Goal: Task Accomplishment & Management: Manage account settings

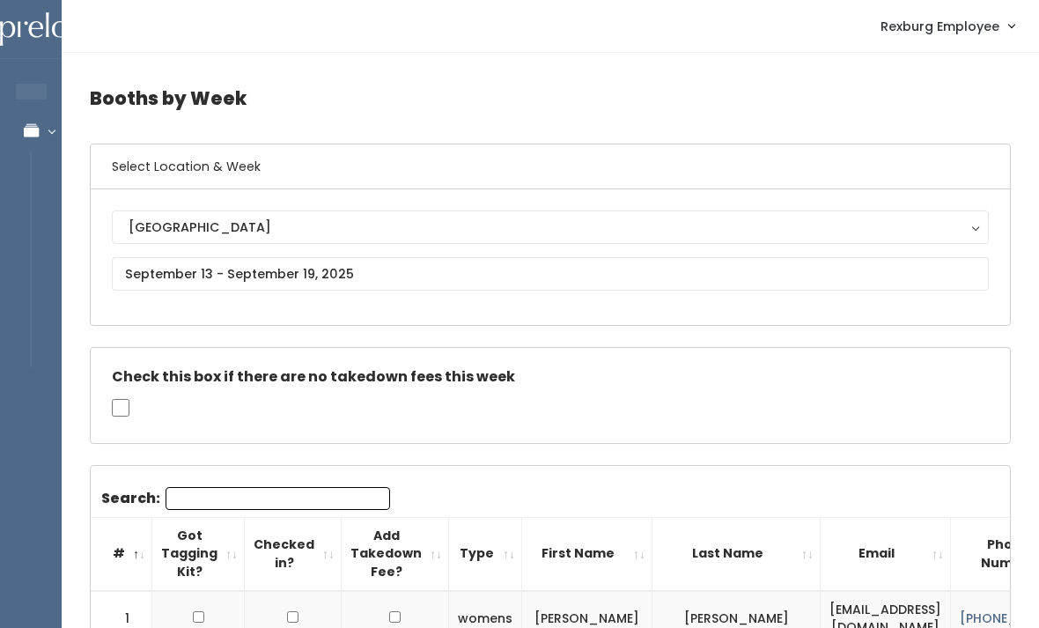
click at [48, 145] on link "Manage Bookings" at bounding box center [114, 131] width 229 height 40
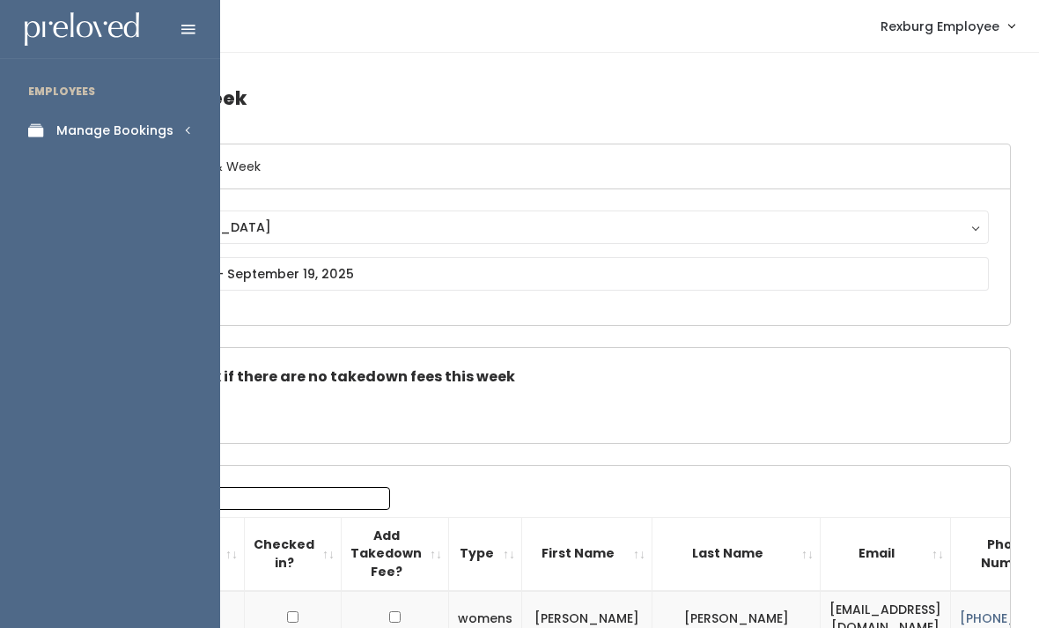
click at [178, 137] on link "Manage Bookings" at bounding box center [110, 131] width 220 height 40
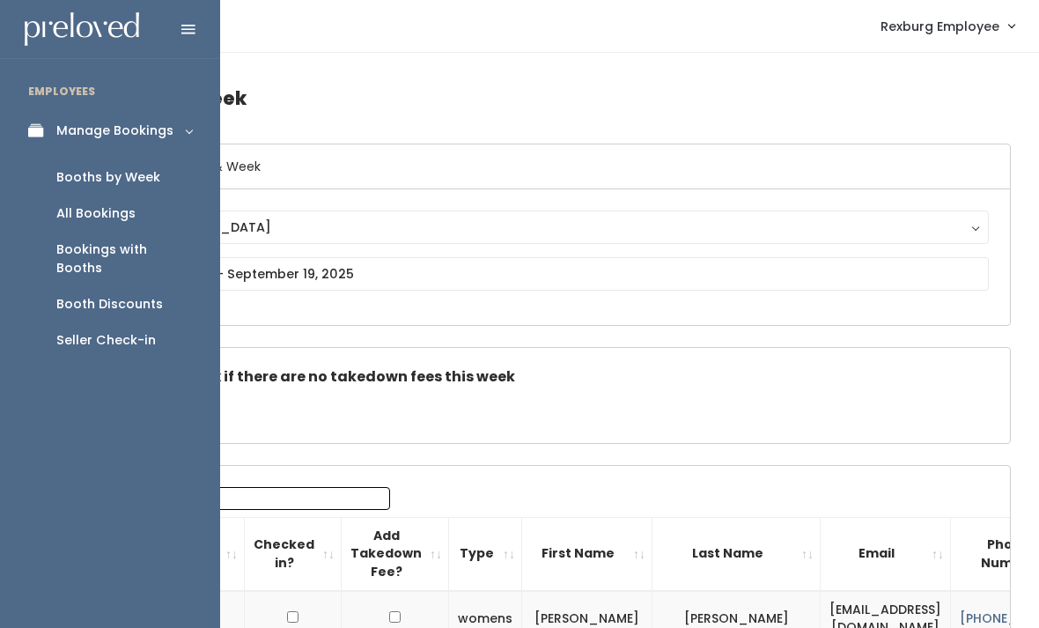
click at [177, 288] on link "Booth Discounts" at bounding box center [110, 304] width 220 height 36
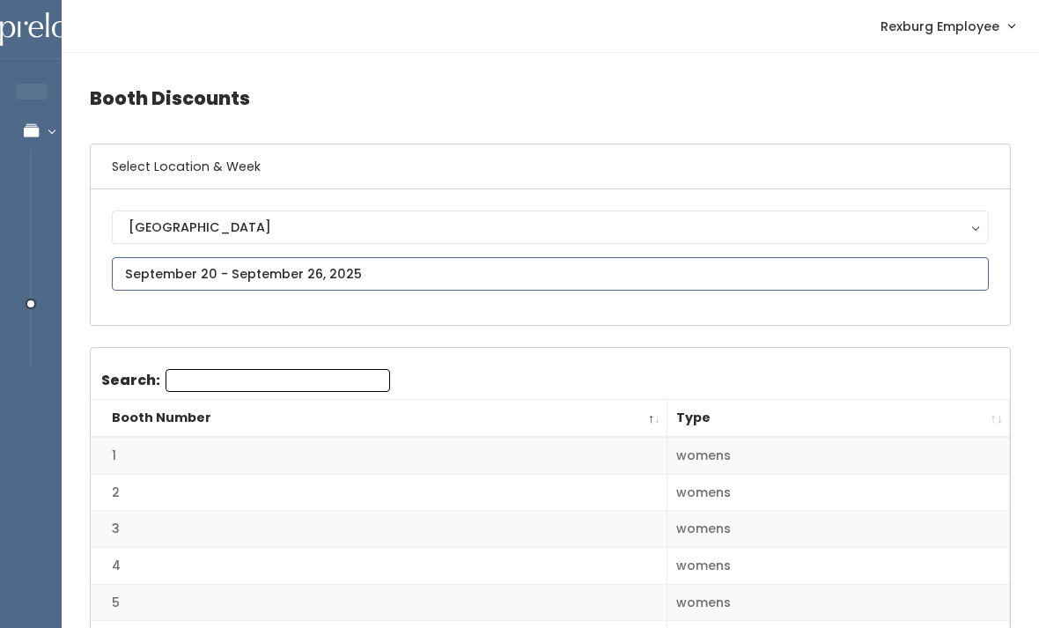
click at [324, 273] on input "text" at bounding box center [550, 273] width 877 height 33
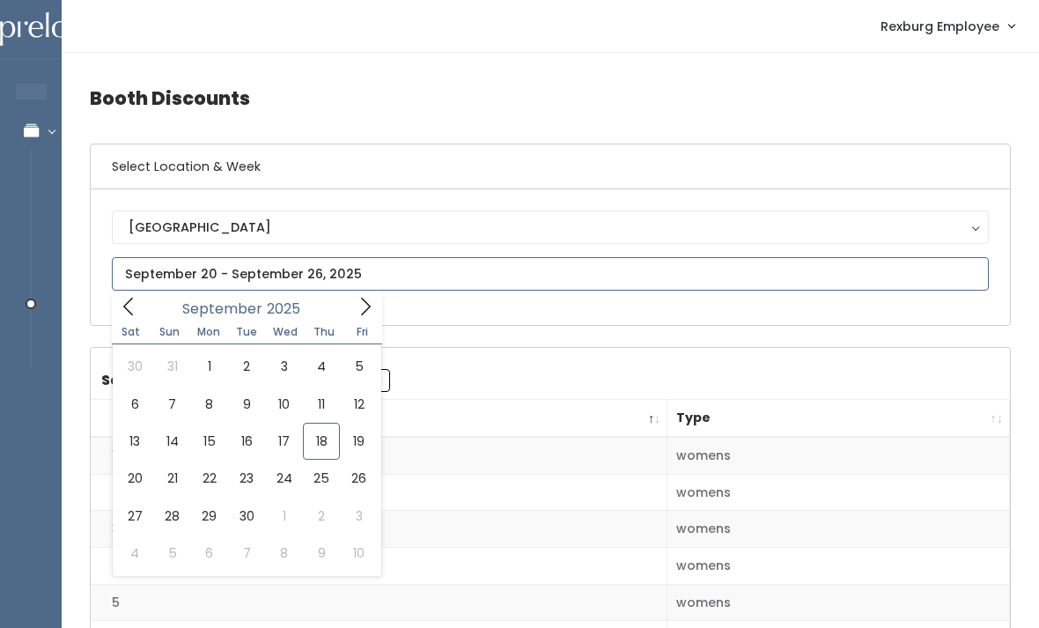
type input "[DATE] to [DATE]"
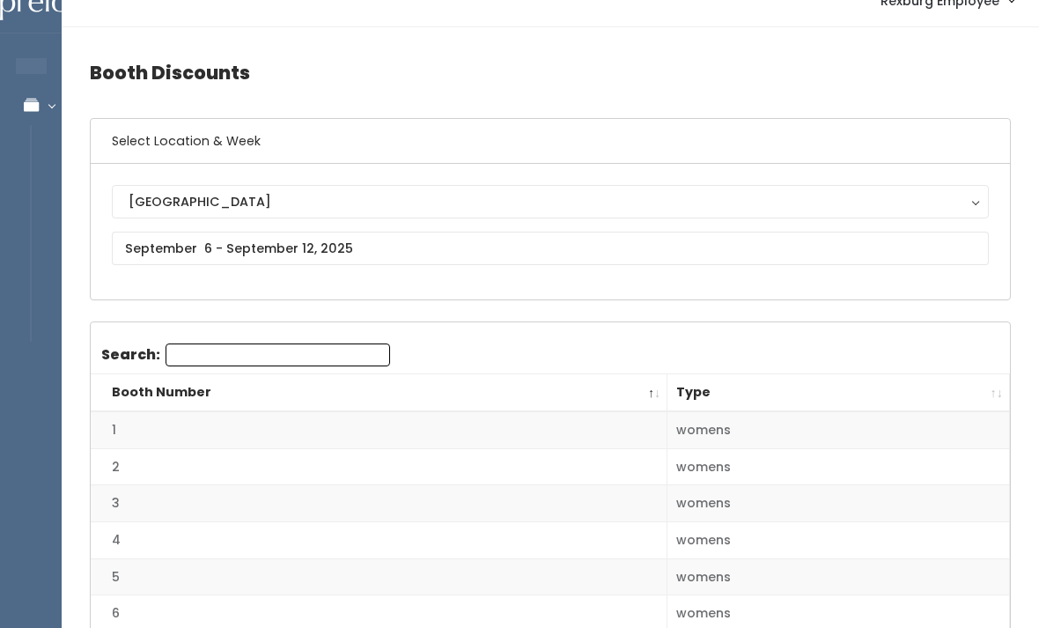
scroll to position [23, 0]
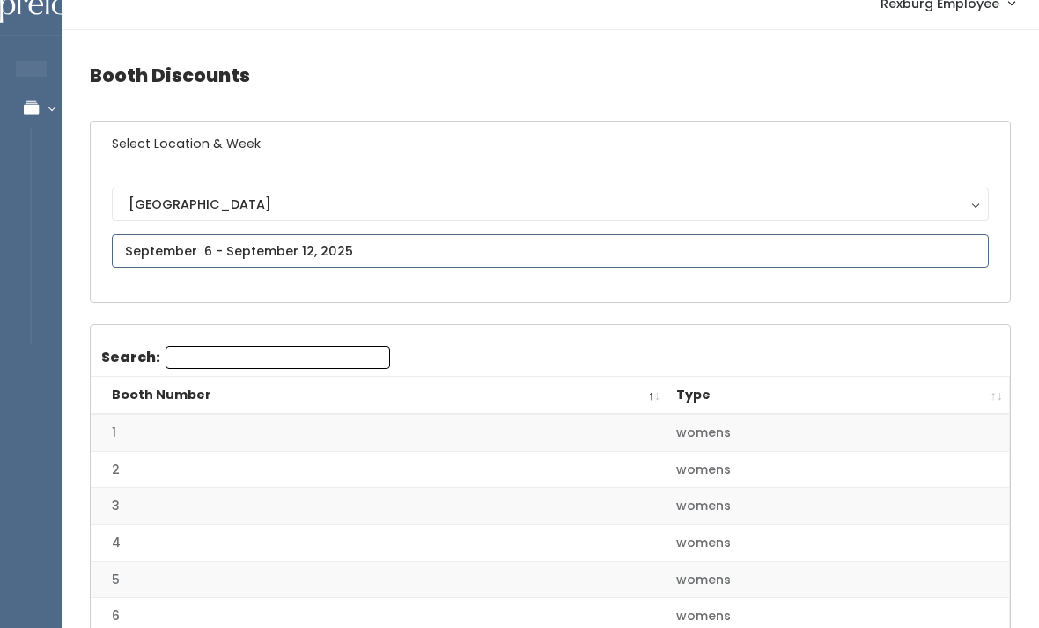
click at [506, 265] on input "text" at bounding box center [550, 250] width 877 height 33
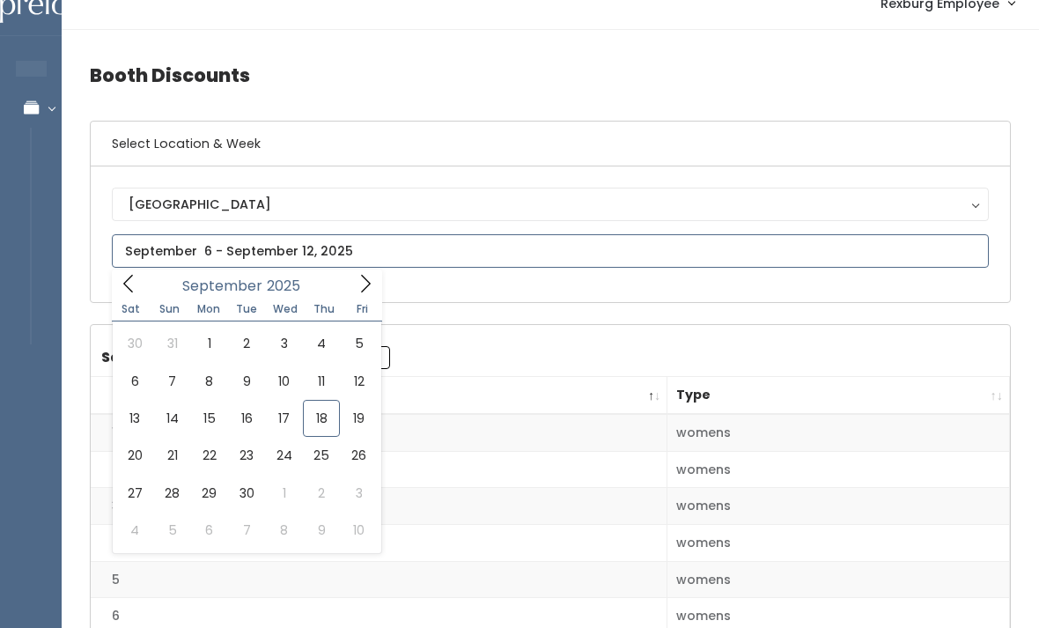
type input "September 13 to September 19"
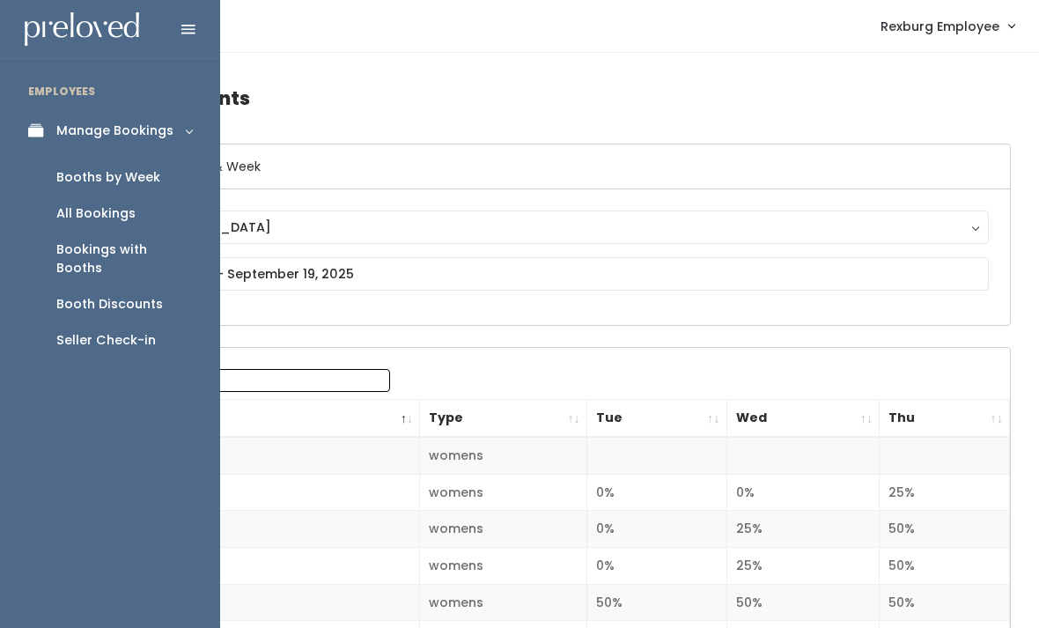
click at [167, 180] on link "Booths by Week" at bounding box center [110, 177] width 220 height 36
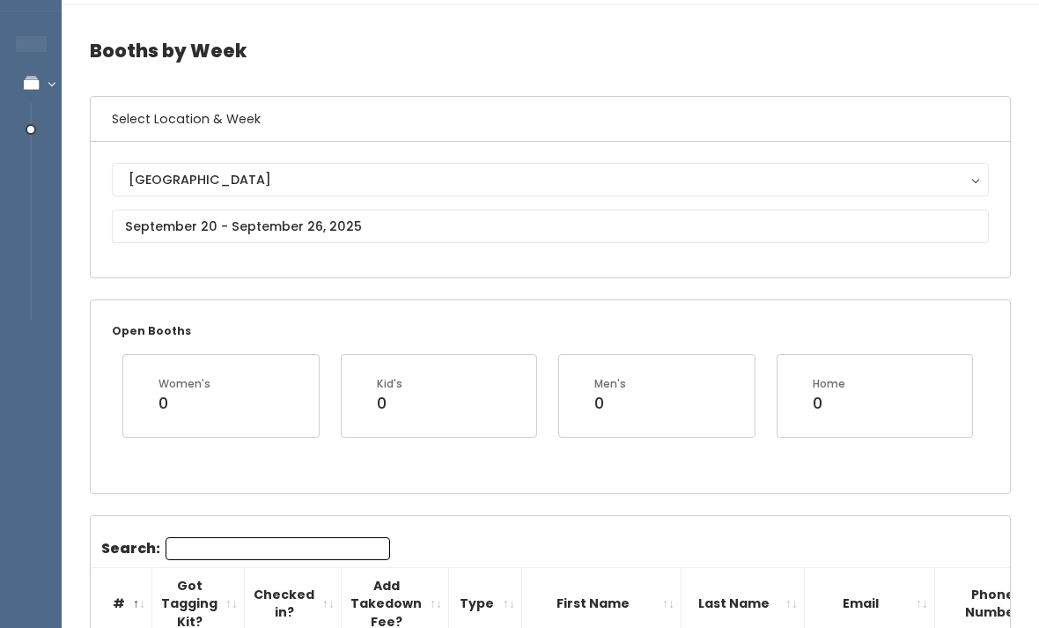
scroll to position [48, 0]
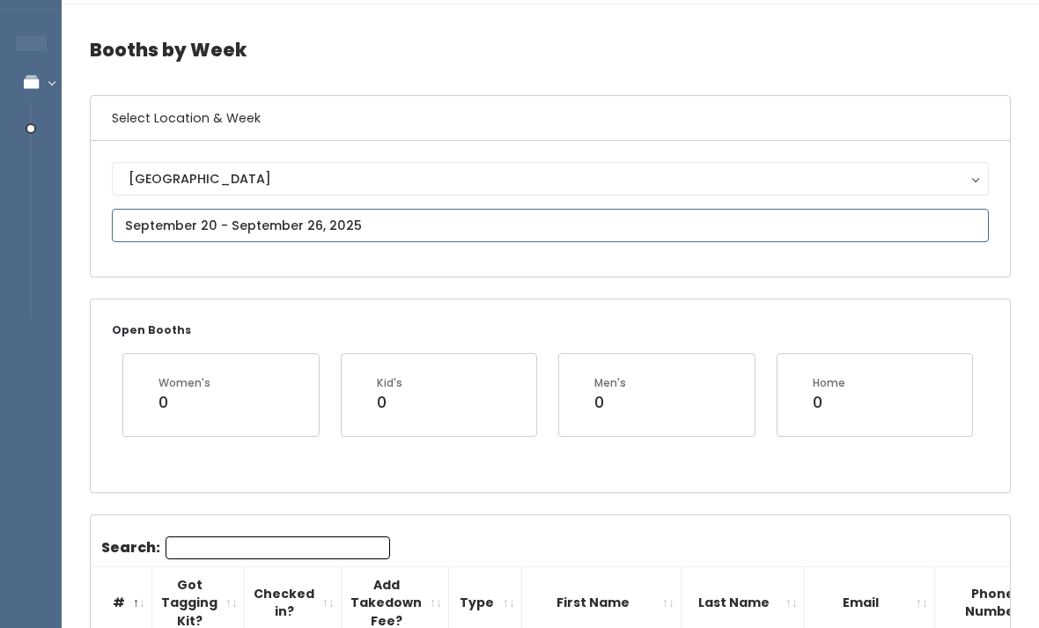
click at [569, 236] on input "text" at bounding box center [550, 225] width 877 height 33
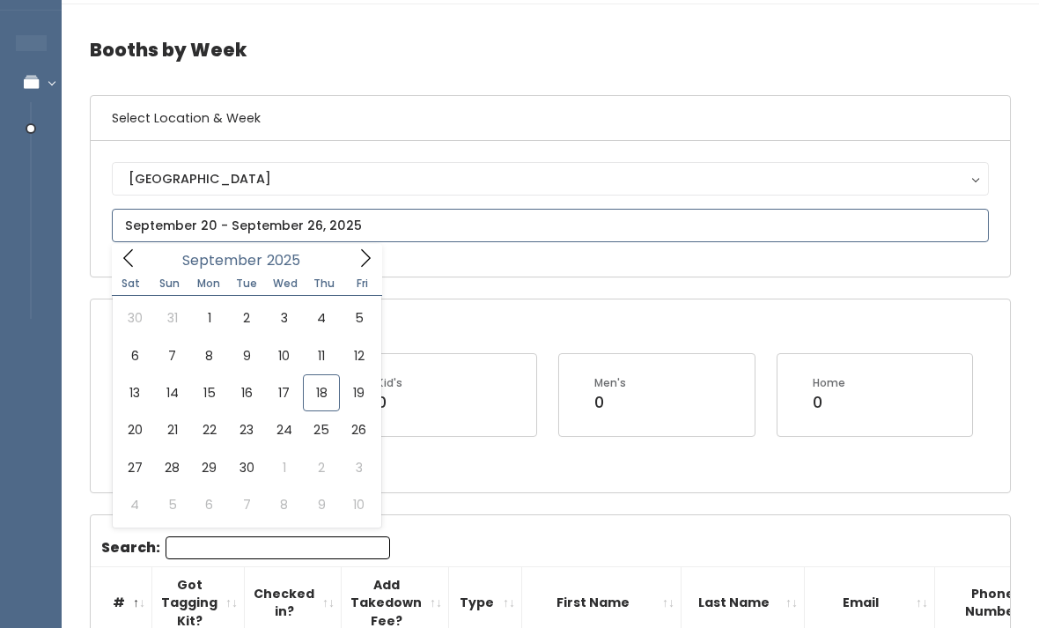
type input "September 20 to September 26"
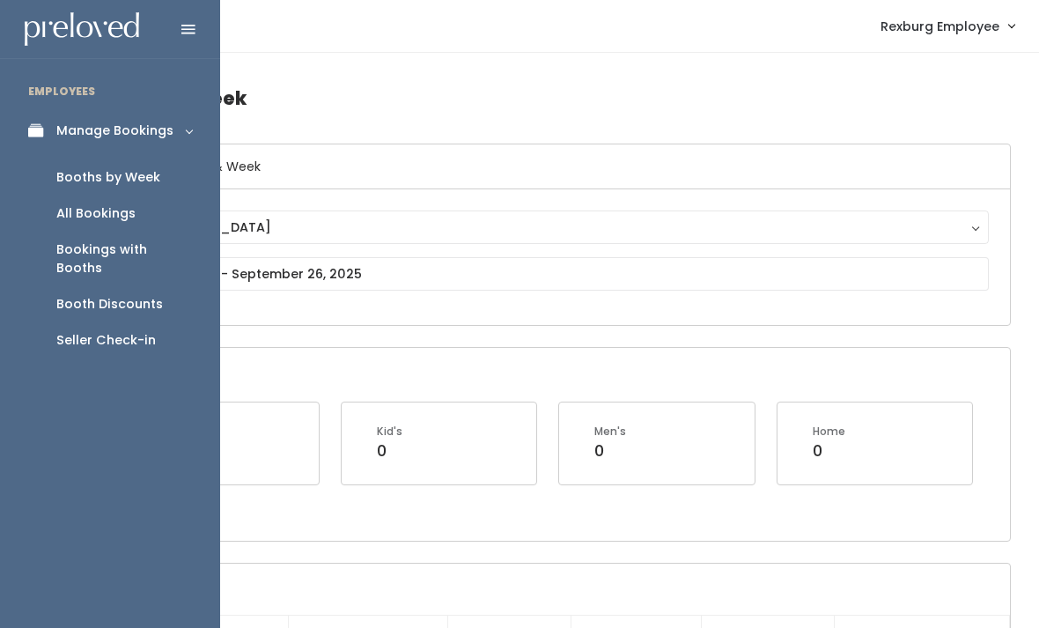
click at [151, 220] on link "All Bookings" at bounding box center [110, 213] width 220 height 36
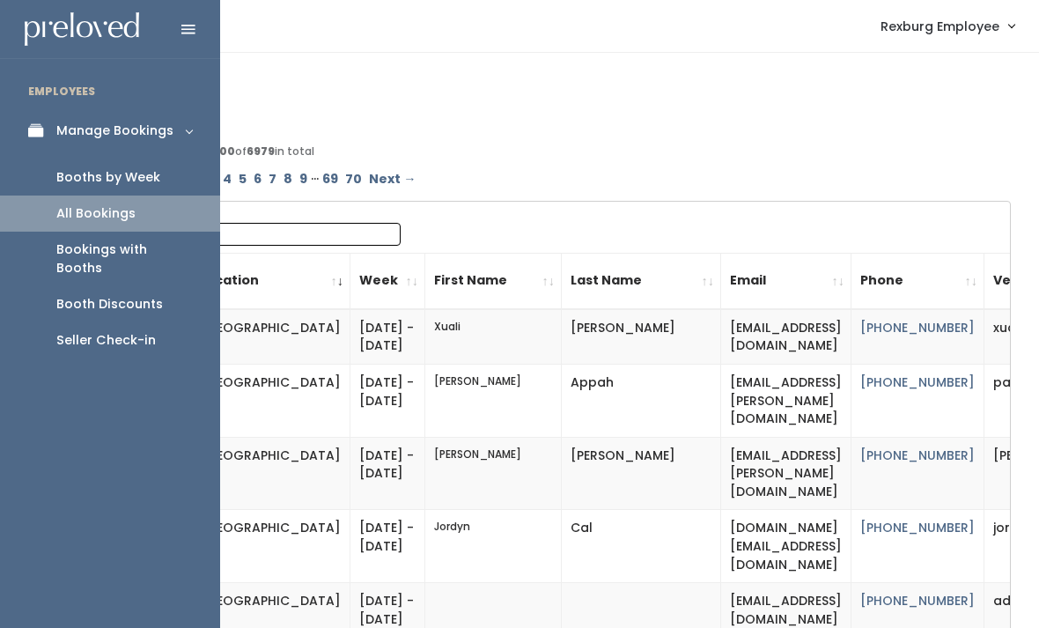
click at [143, 333] on link "Seller Check-in" at bounding box center [110, 340] width 220 height 36
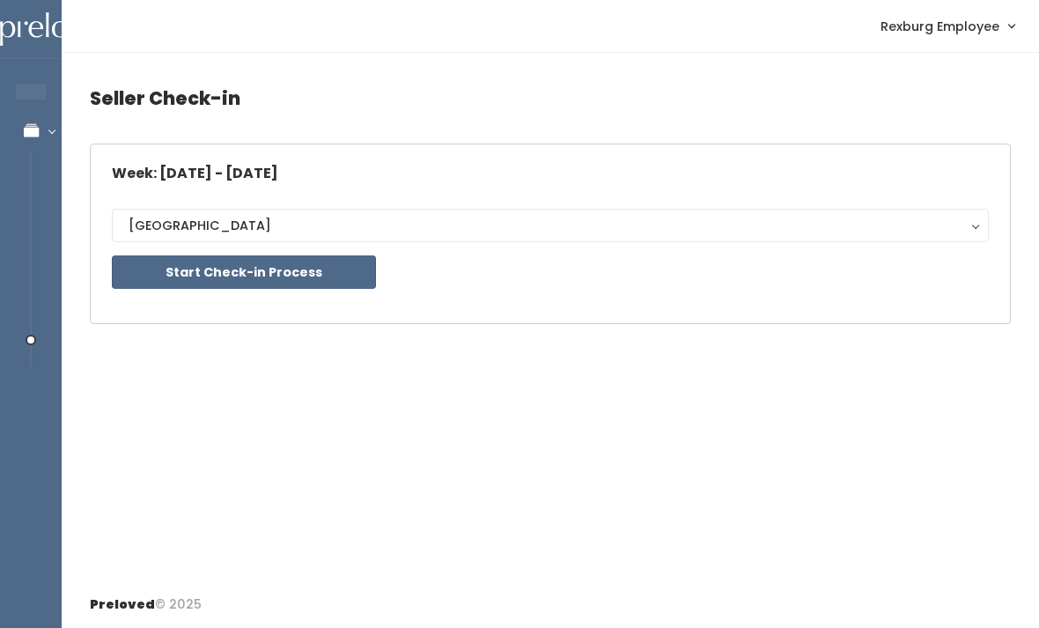
click at [360, 280] on button "Start Check-in Process" at bounding box center [244, 271] width 264 height 33
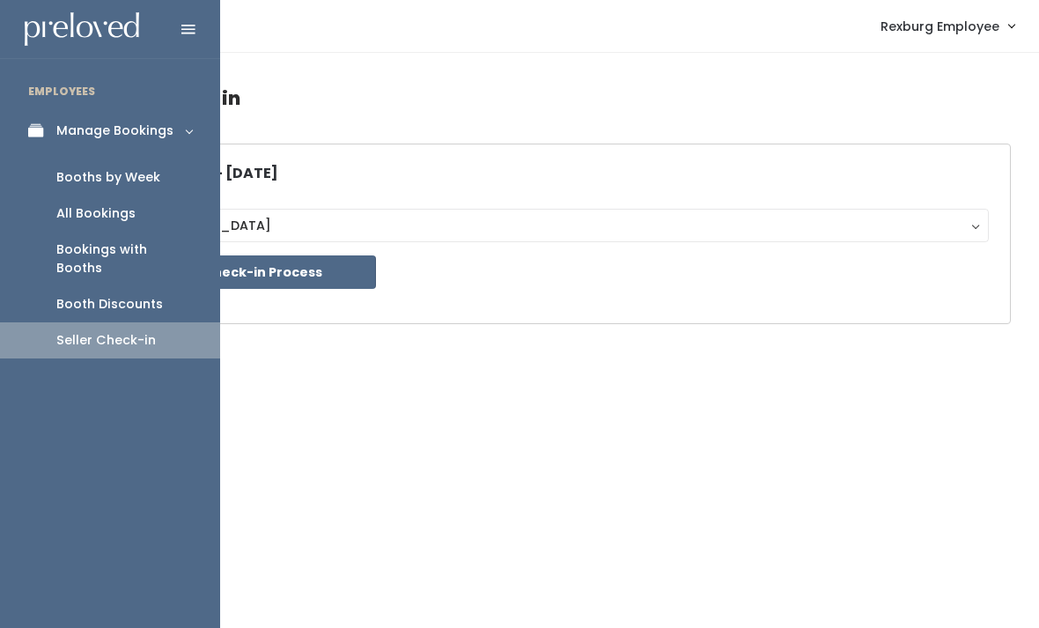
click at [150, 295] on div "Booth Discounts" at bounding box center [109, 304] width 107 height 18
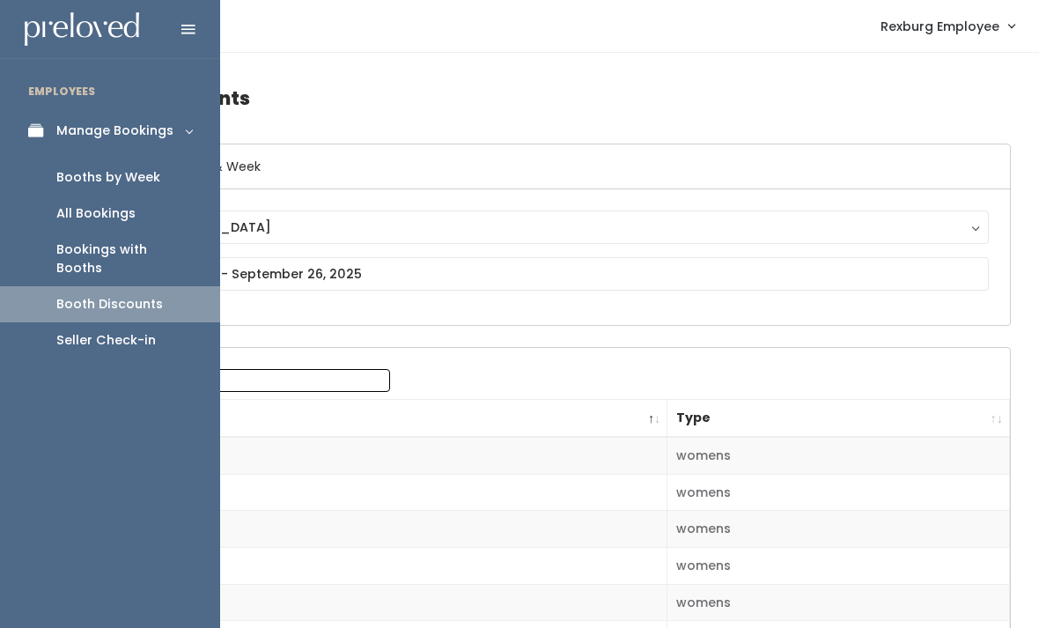
click at [186, 288] on link "Booth Discounts" at bounding box center [110, 304] width 220 height 36
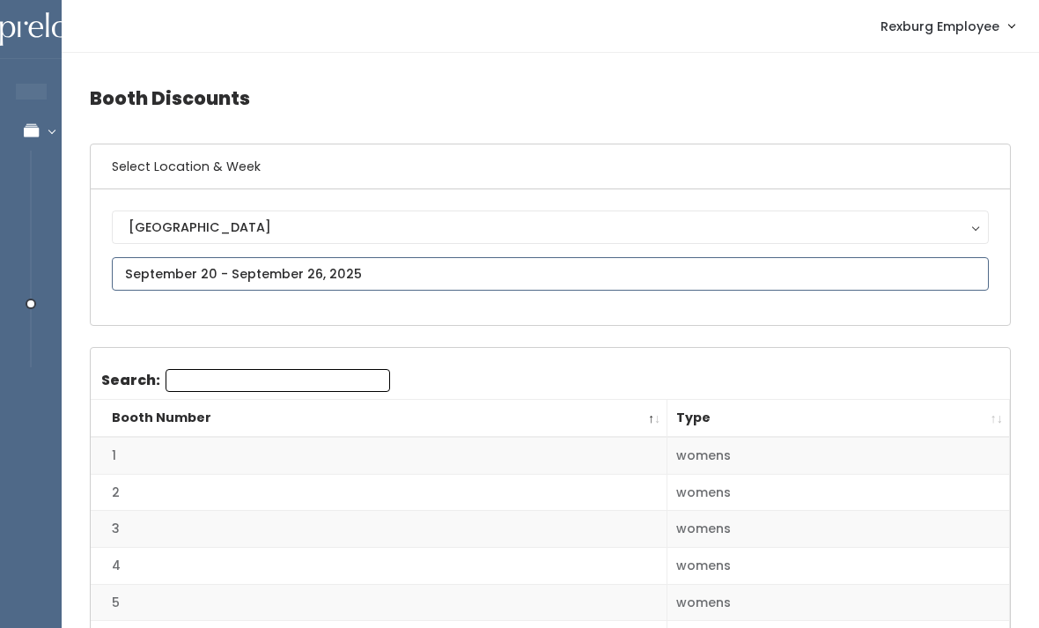
click at [436, 270] on input "text" at bounding box center [550, 273] width 877 height 33
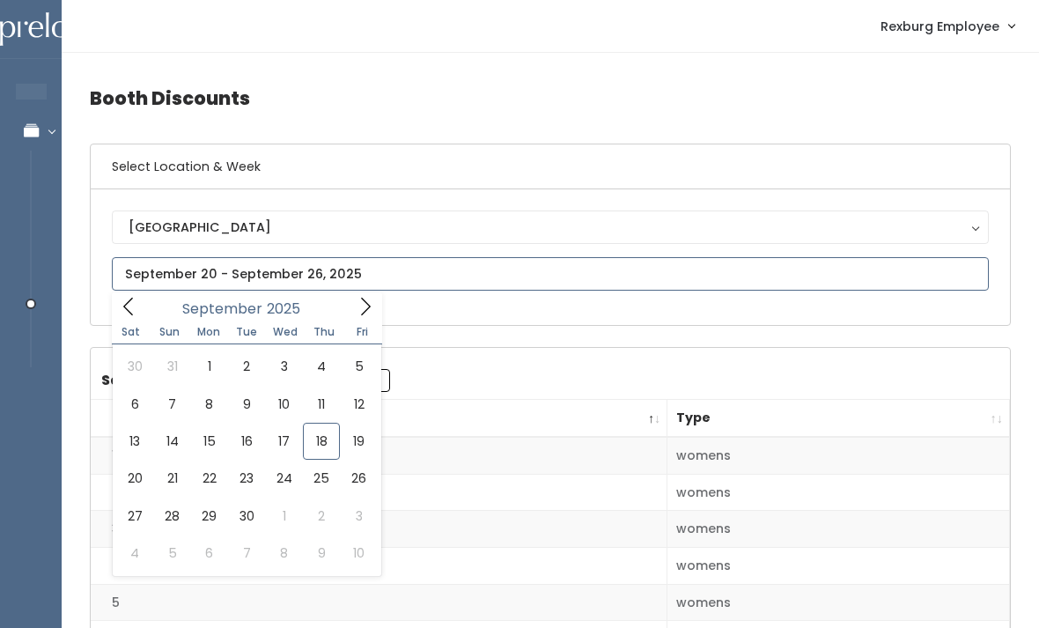
type input "[DATE] to [DATE]"
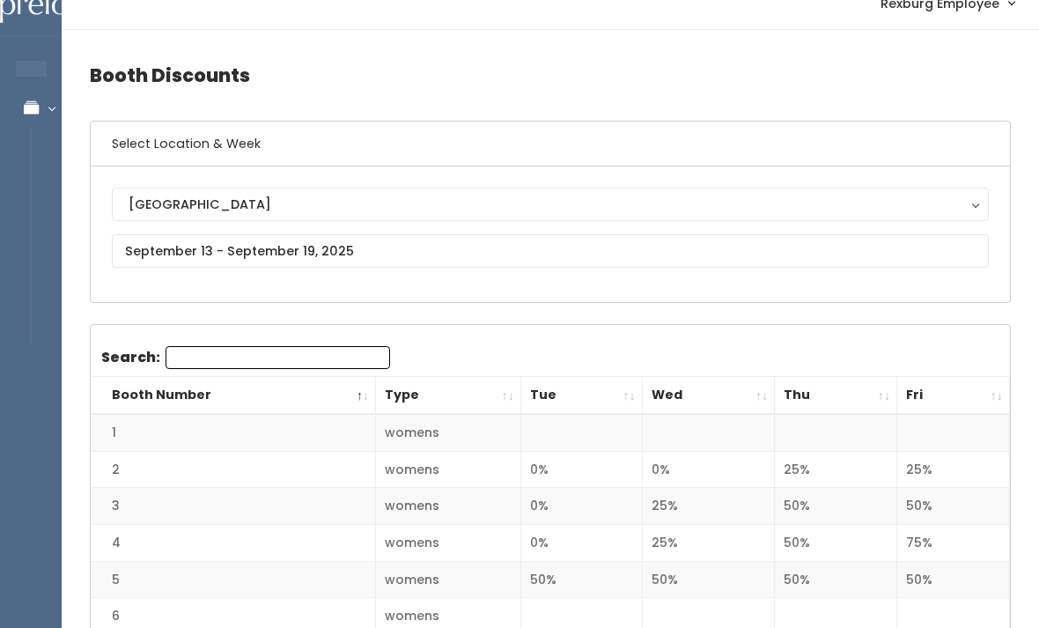
scroll to position [23, 0]
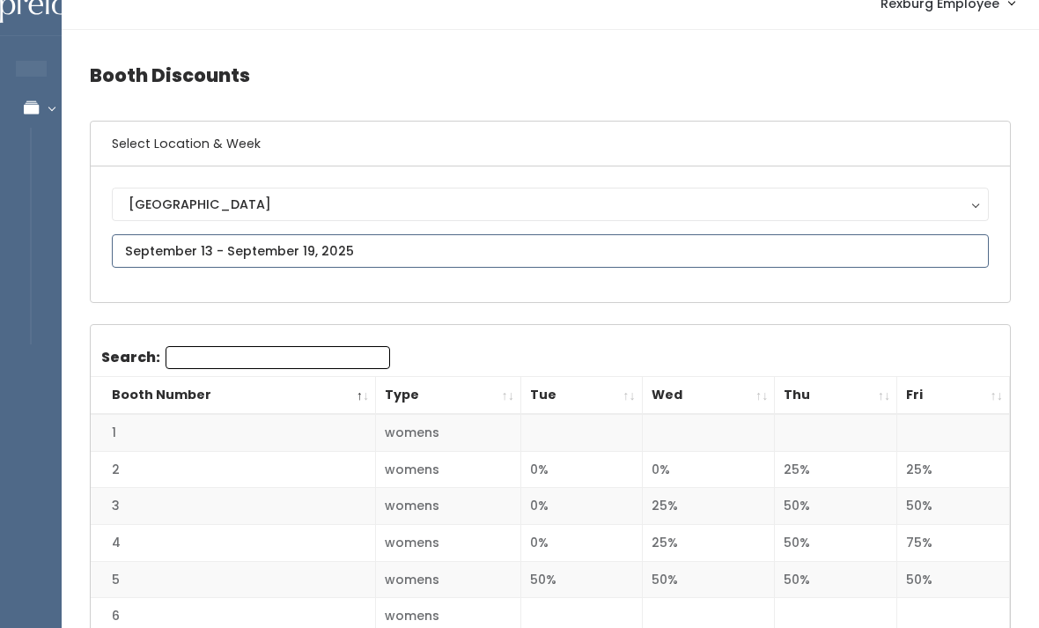
click at [594, 245] on input "text" at bounding box center [550, 250] width 877 height 33
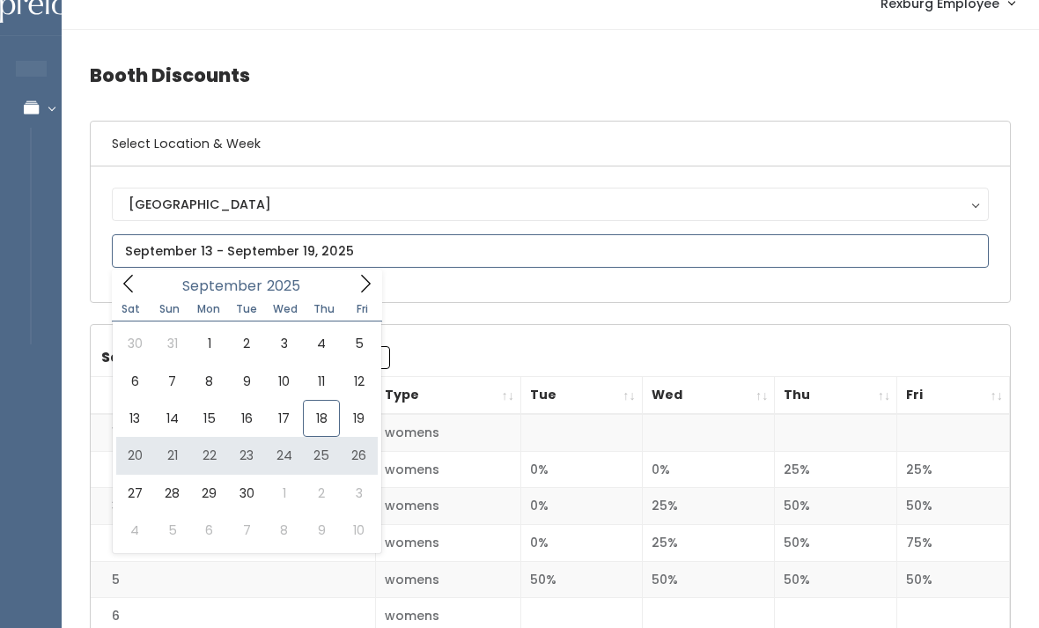
type input "September 20 to September 26"
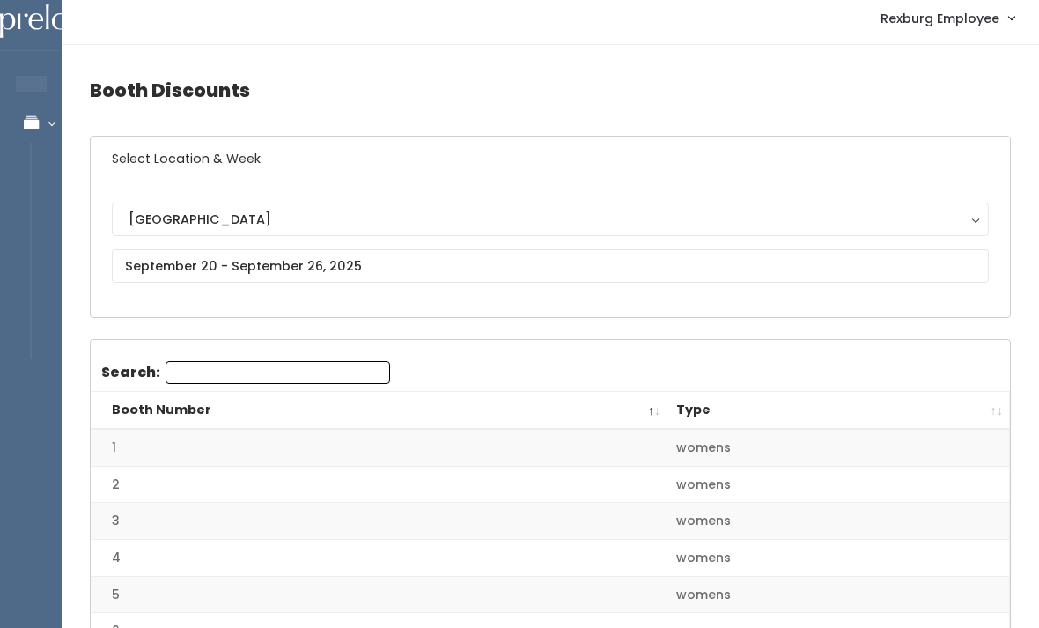
scroll to position [9, 0]
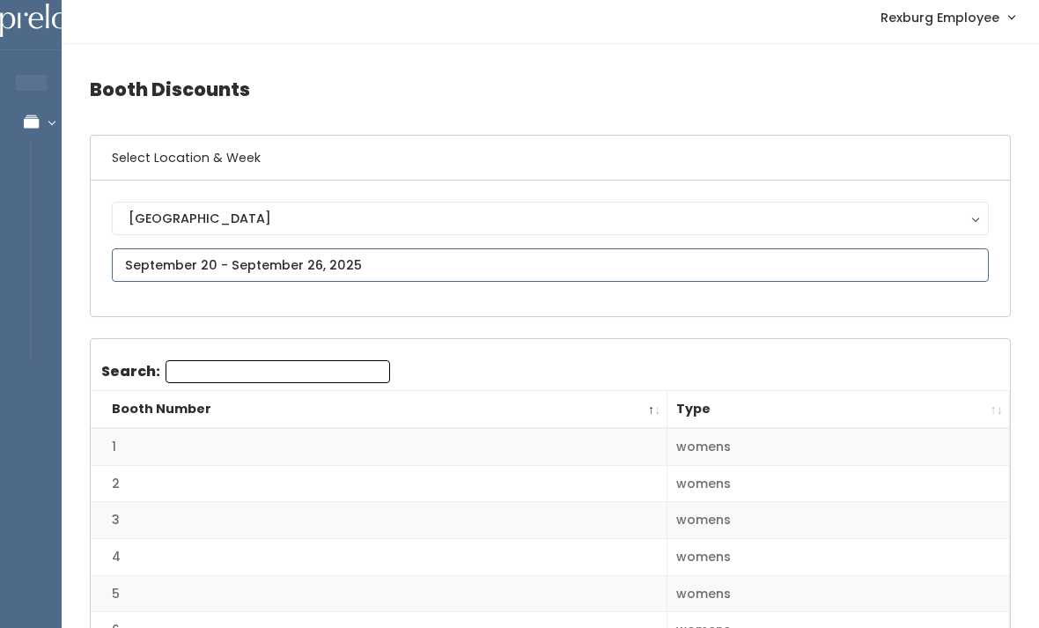
click at [615, 257] on input "text" at bounding box center [550, 264] width 877 height 33
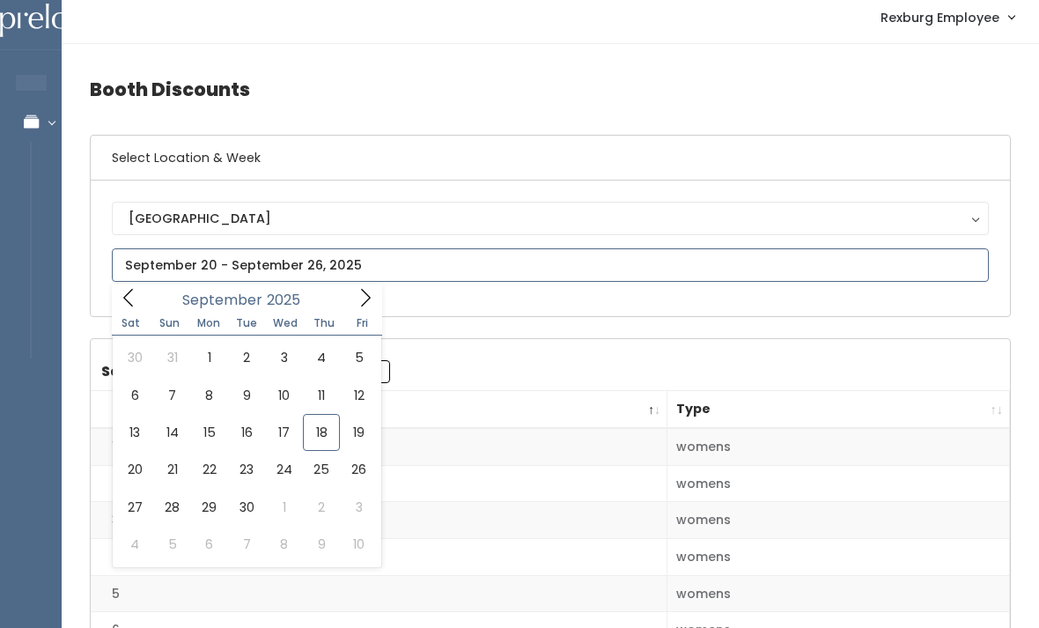
type input "September 20 to September 26"
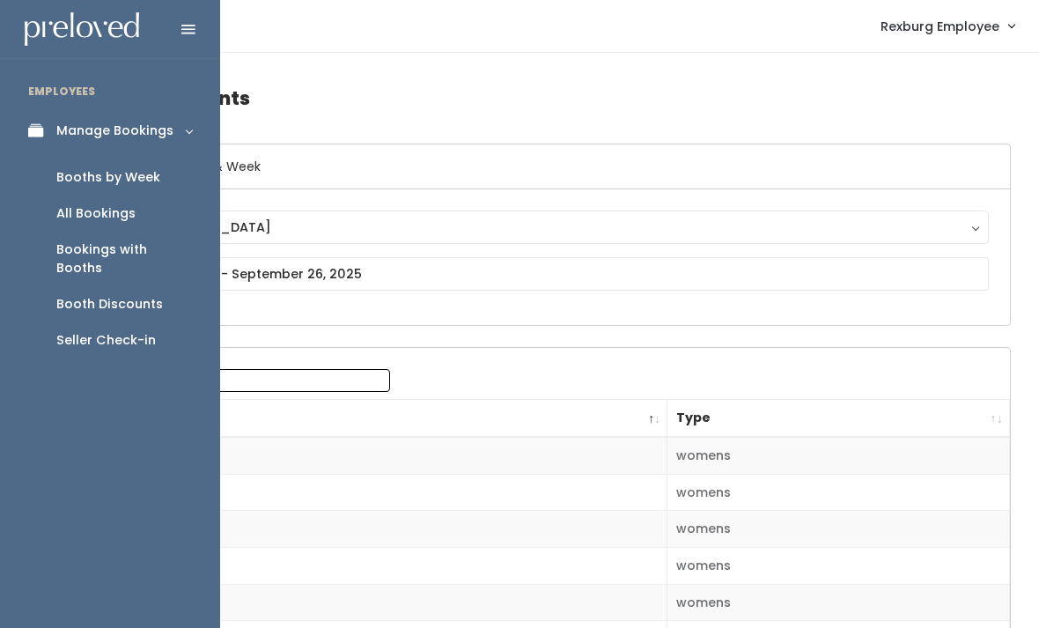
click at [170, 182] on link "Booths by Week" at bounding box center [110, 177] width 220 height 36
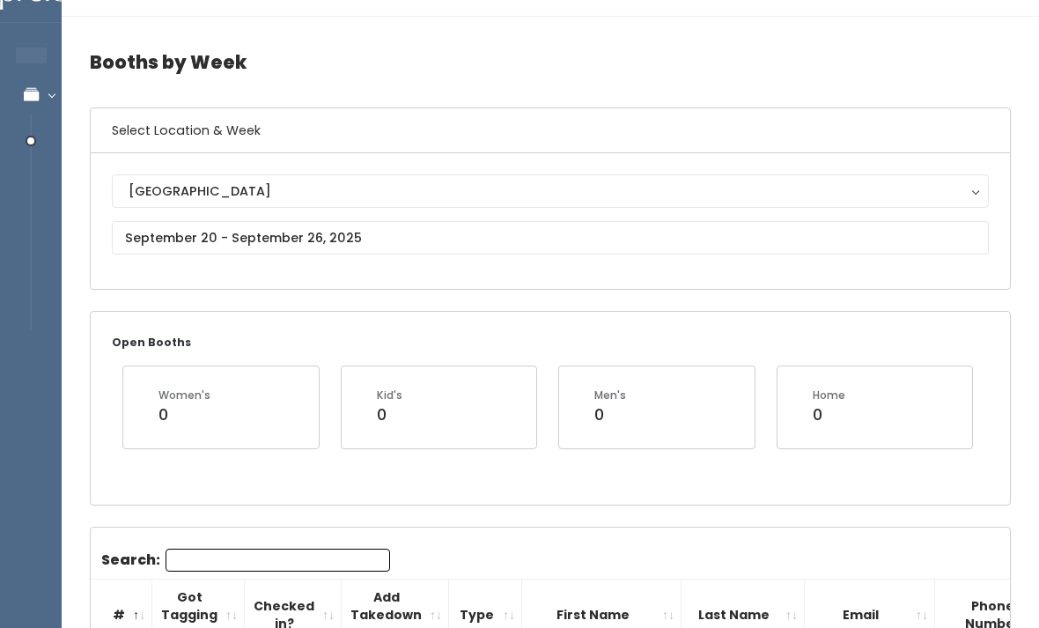
scroll to position [38, 0]
